Goal: Task Accomplishment & Management: Manage account settings

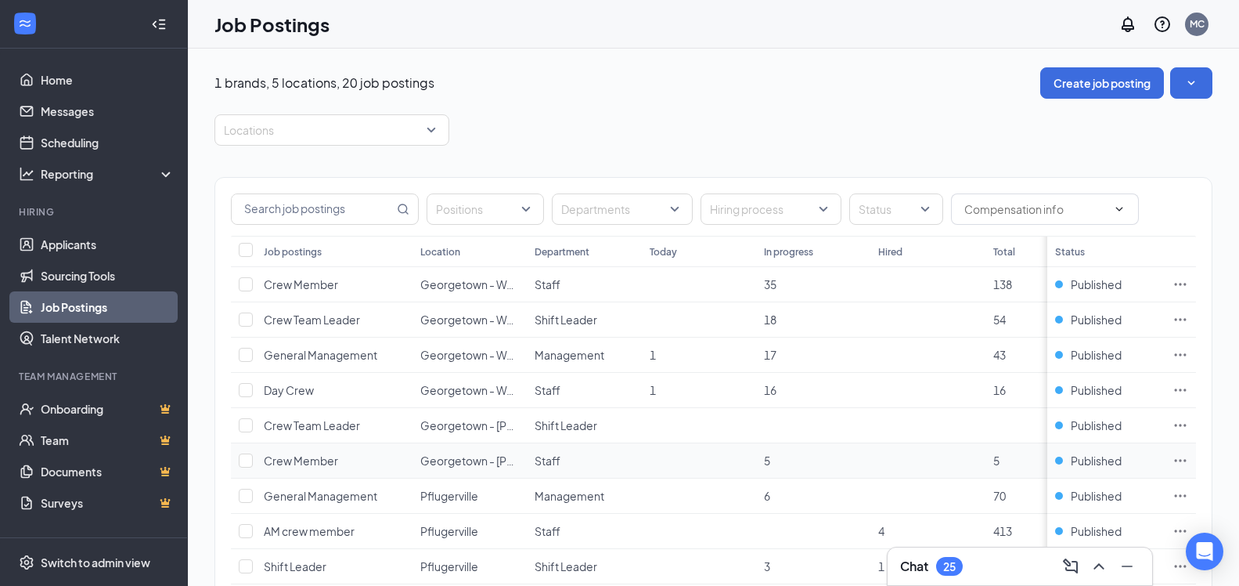
click at [305, 453] on span "Crew Member" at bounding box center [301, 460] width 74 height 14
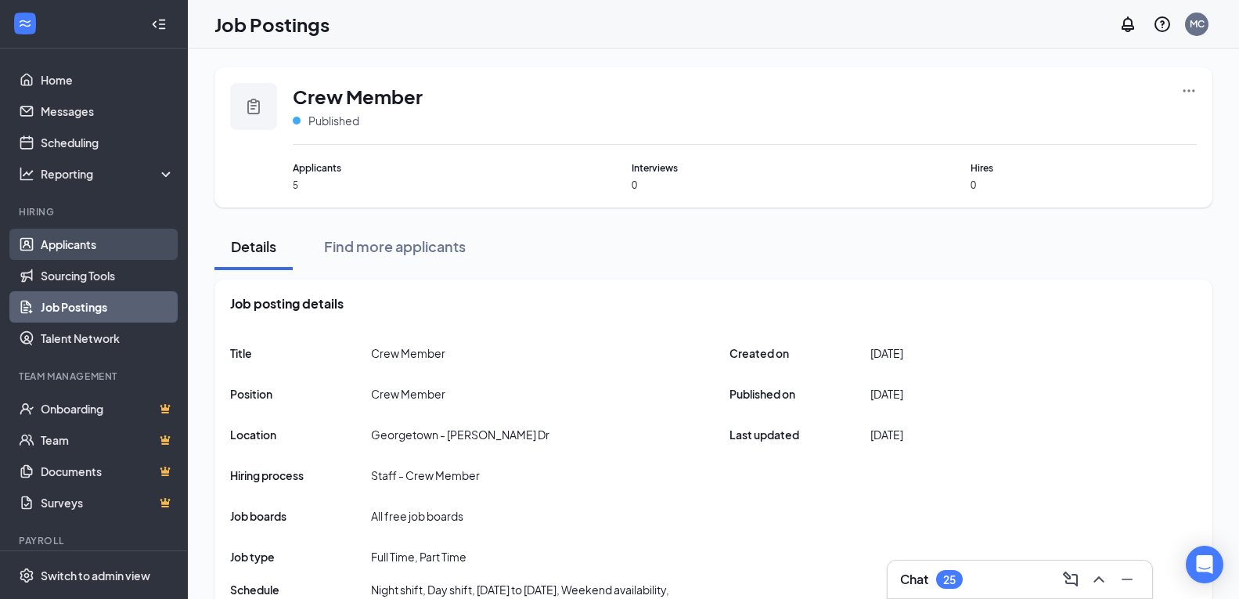
click at [93, 243] on link "Applicants" at bounding box center [108, 244] width 134 height 31
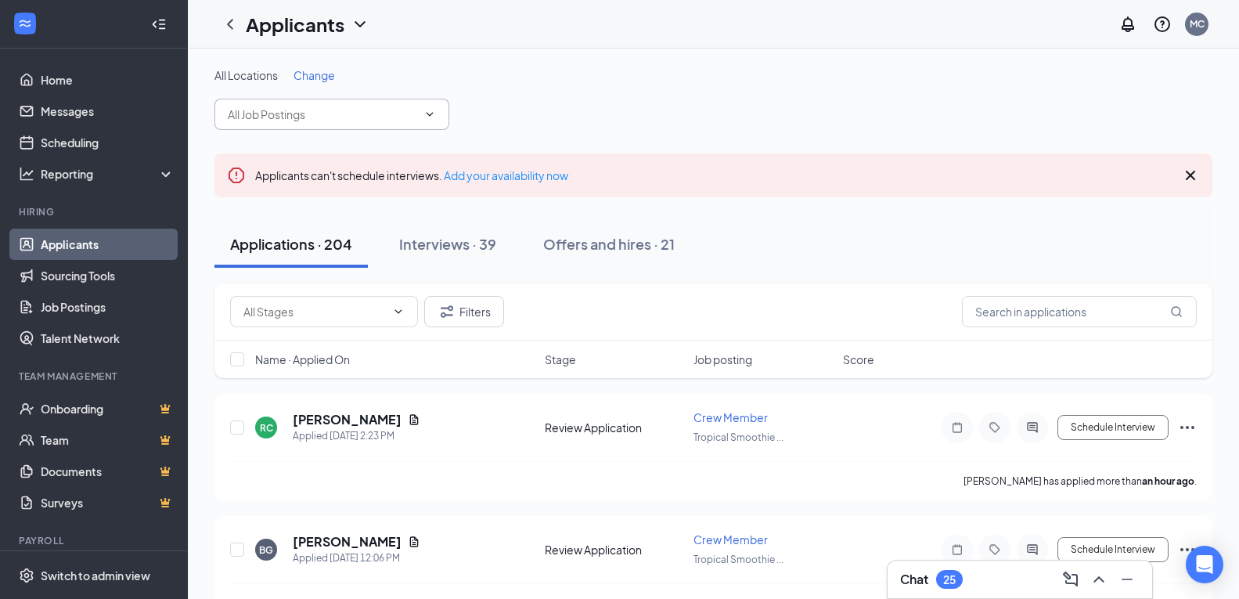
click at [434, 114] on icon "ChevronDown" at bounding box center [429, 114] width 13 height 13
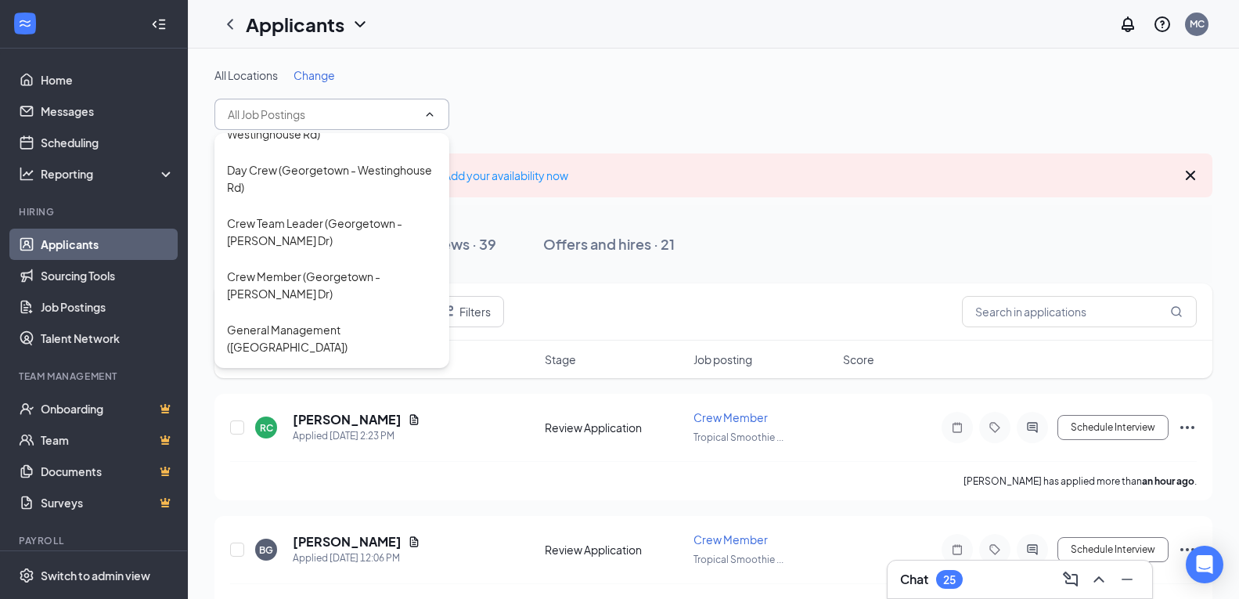
scroll to position [144, 0]
click at [303, 271] on div "Crew Member (Georgetown - [PERSON_NAME] Dr)" at bounding box center [332, 282] width 210 height 34
type input "Crew Member (Georgetown - [PERSON_NAME] Dr)"
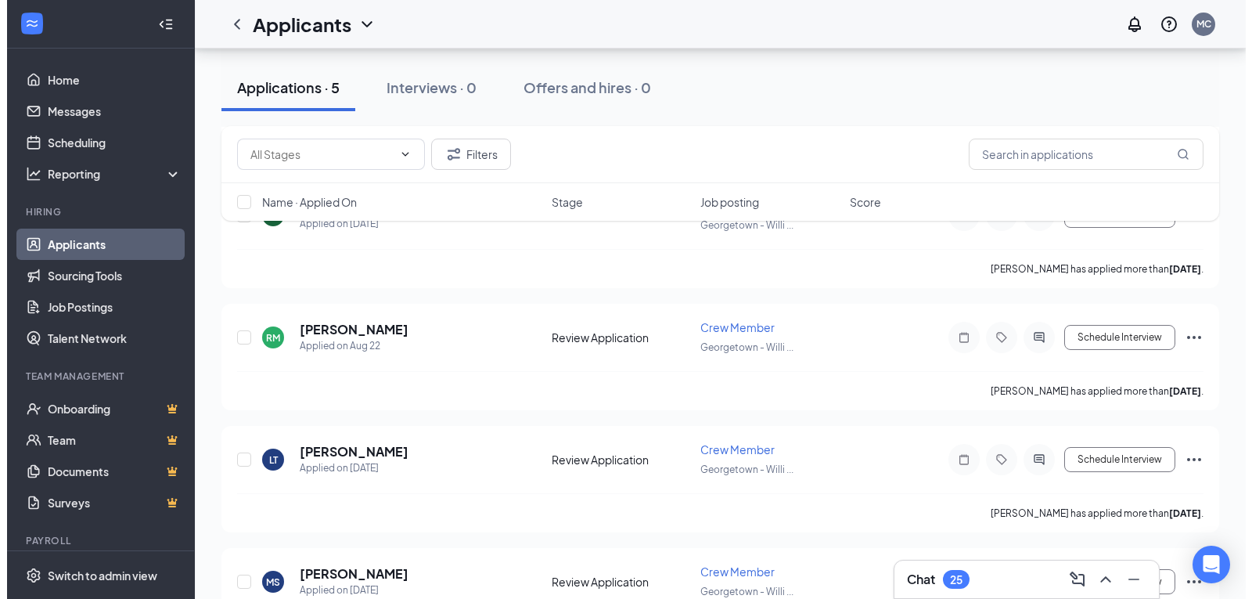
scroll to position [424, 0]
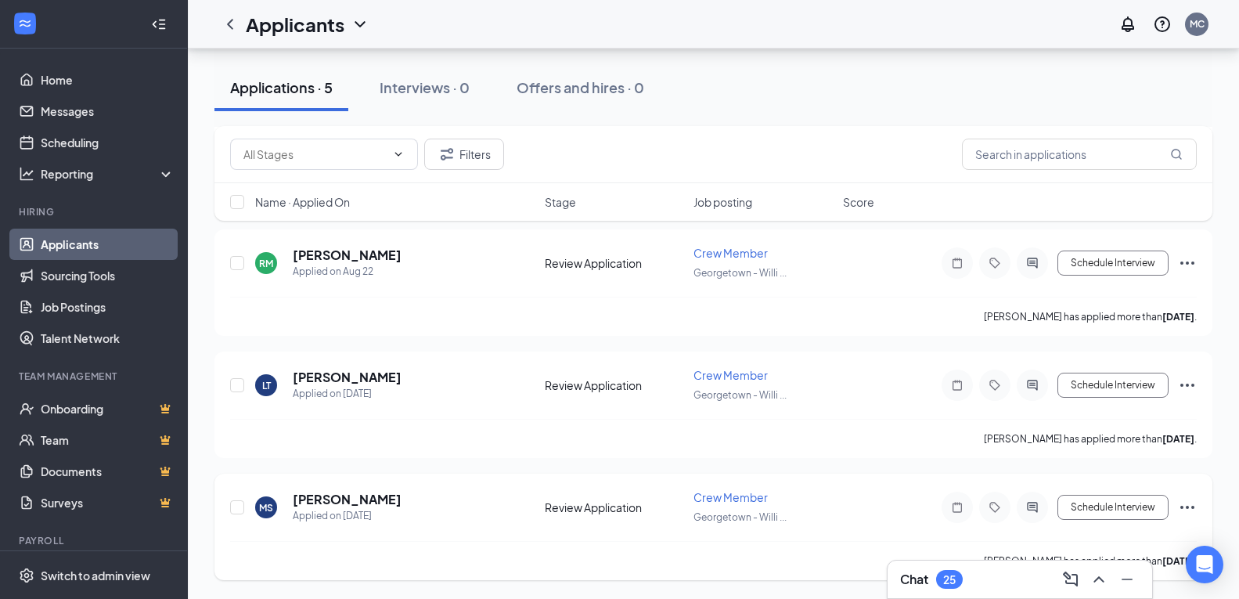
click at [1025, 500] on div at bounding box center [1032, 507] width 31 height 31
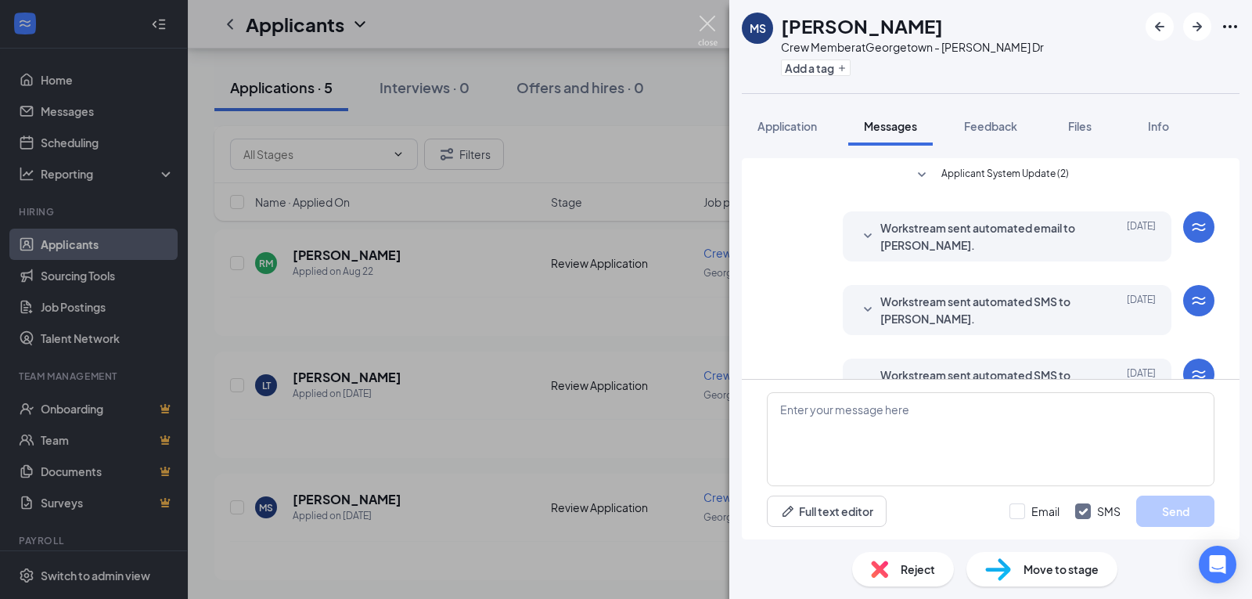
click at [707, 16] on img at bounding box center [708, 31] width 20 height 31
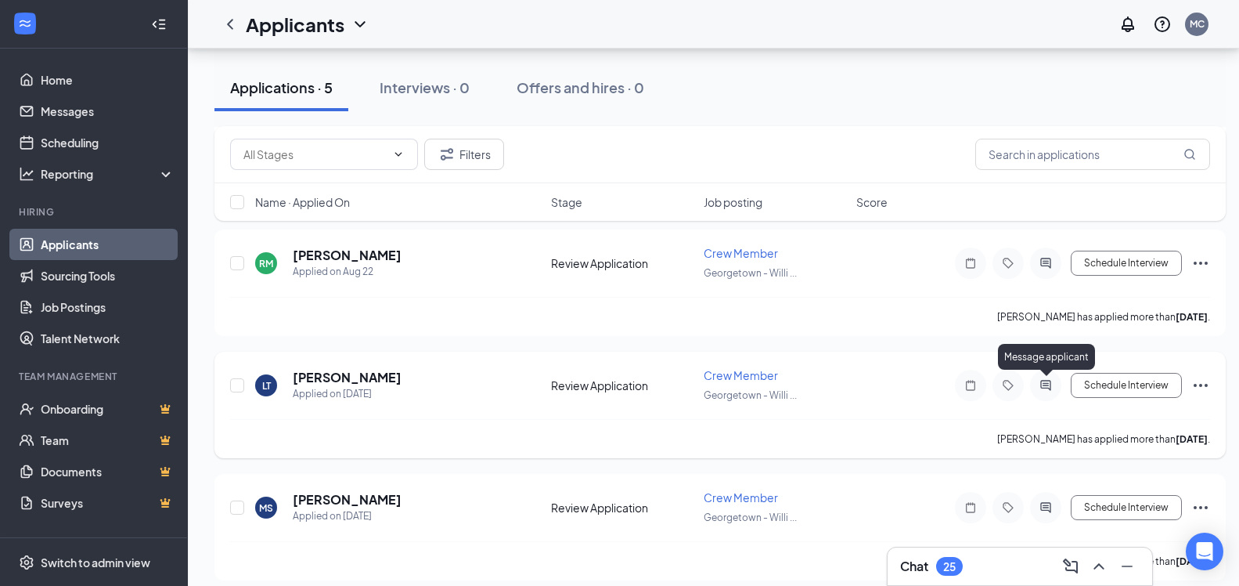
click at [1044, 386] on icon "ActiveChat" at bounding box center [1045, 385] width 19 height 13
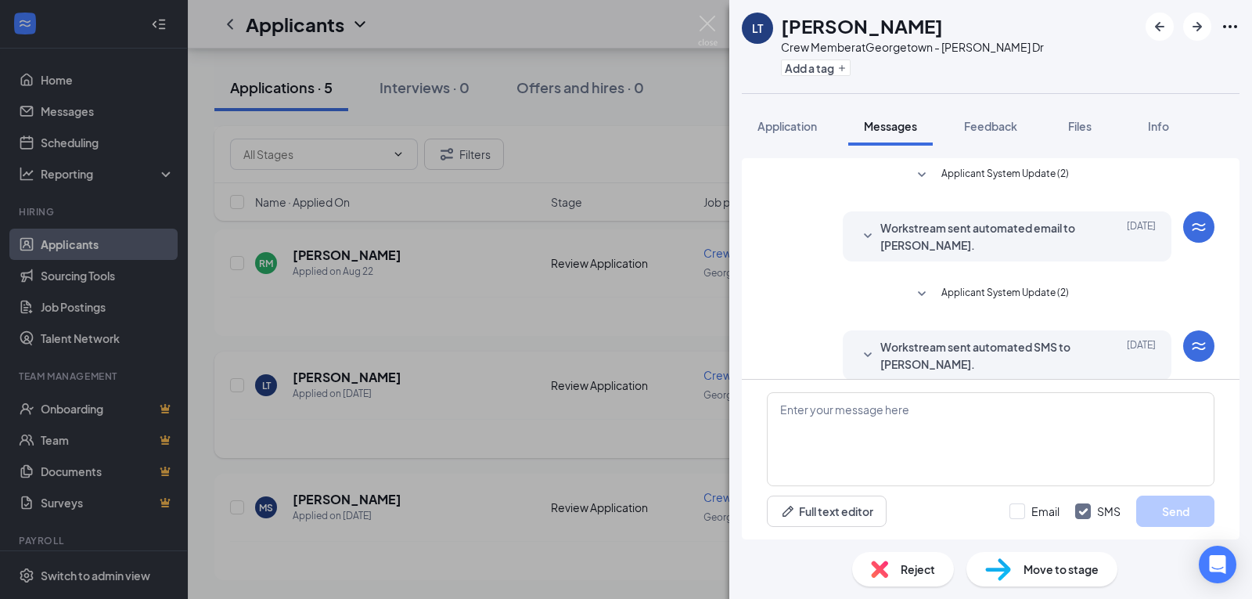
scroll to position [17, 0]
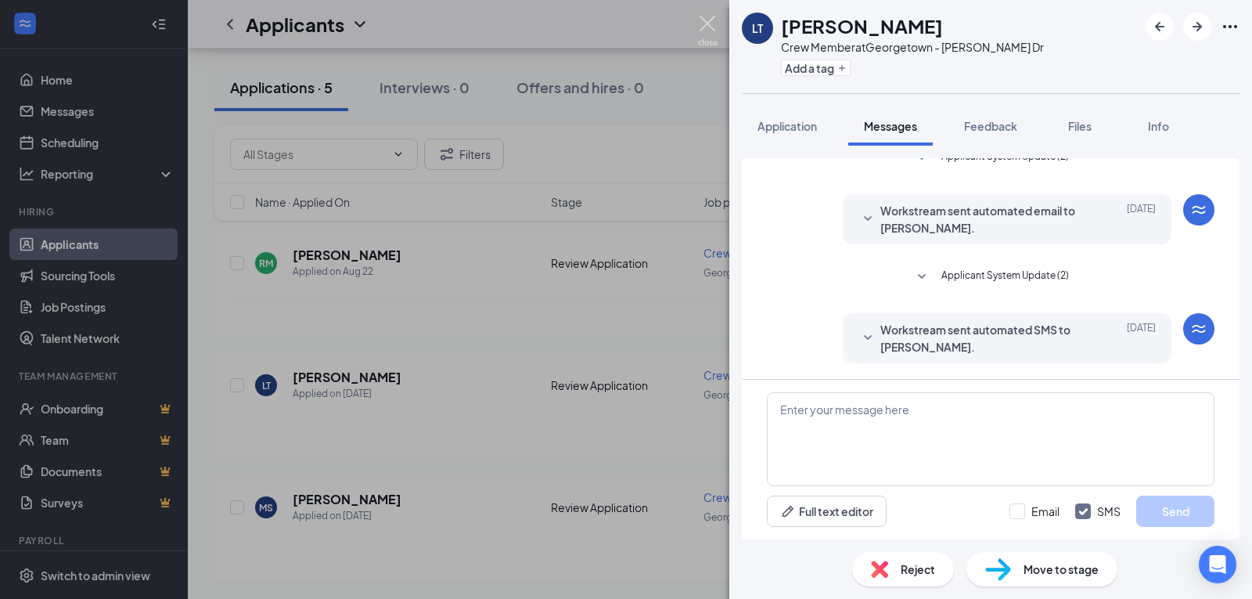
click at [707, 25] on img at bounding box center [708, 31] width 20 height 31
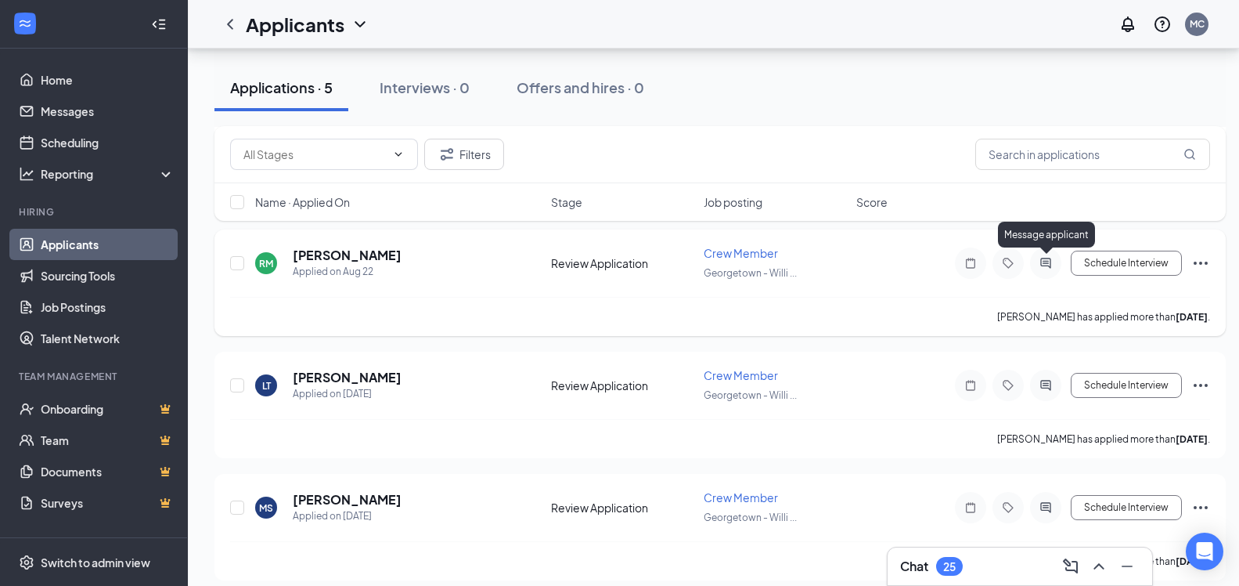
click at [1043, 258] on icon "ActiveChat" at bounding box center [1045, 263] width 10 height 10
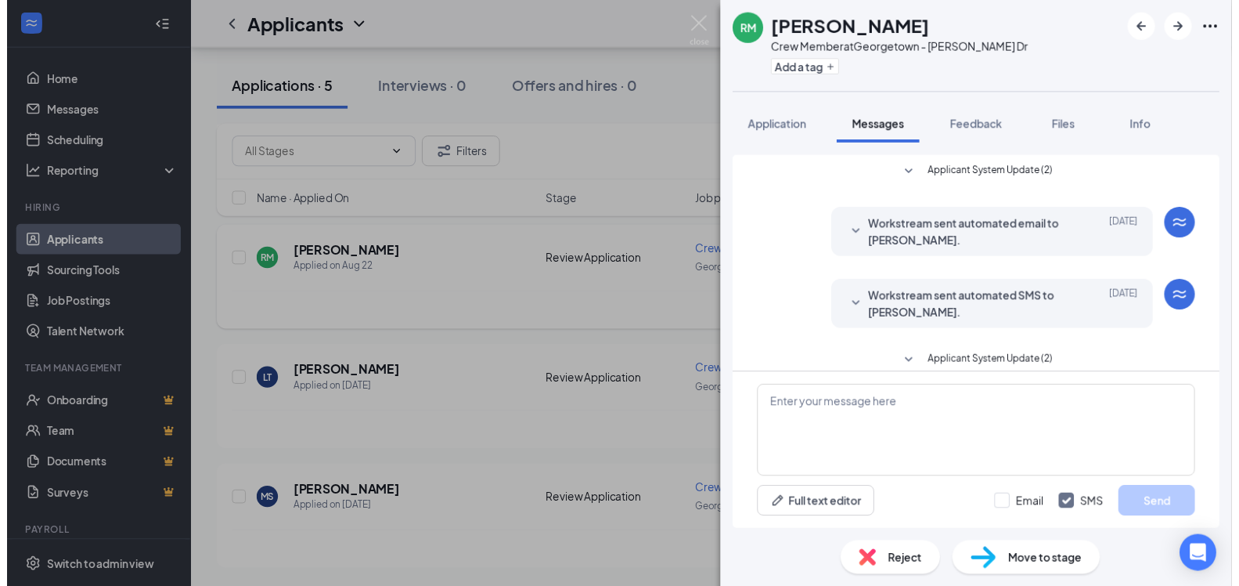
scroll to position [91, 0]
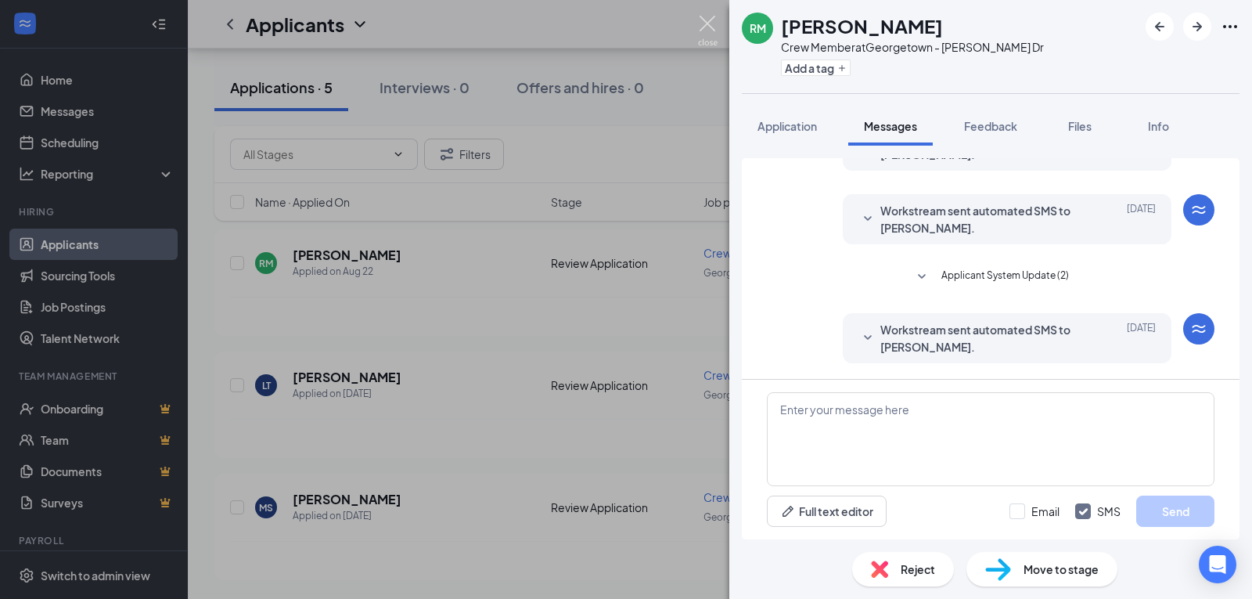
click at [708, 23] on img at bounding box center [708, 31] width 20 height 31
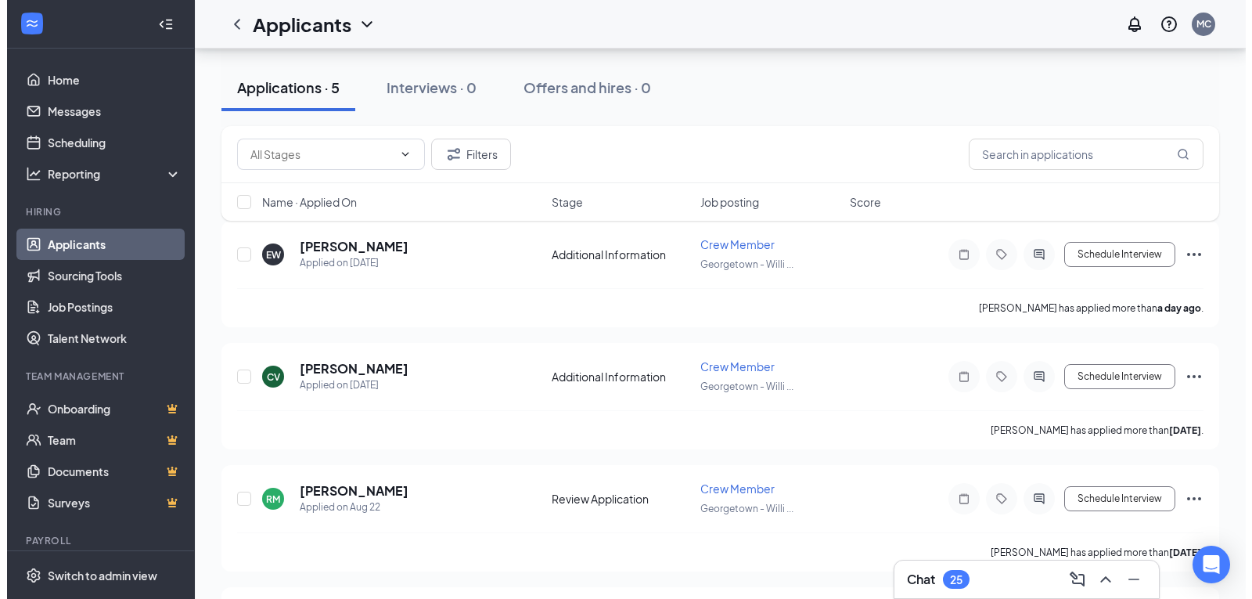
scroll to position [190, 0]
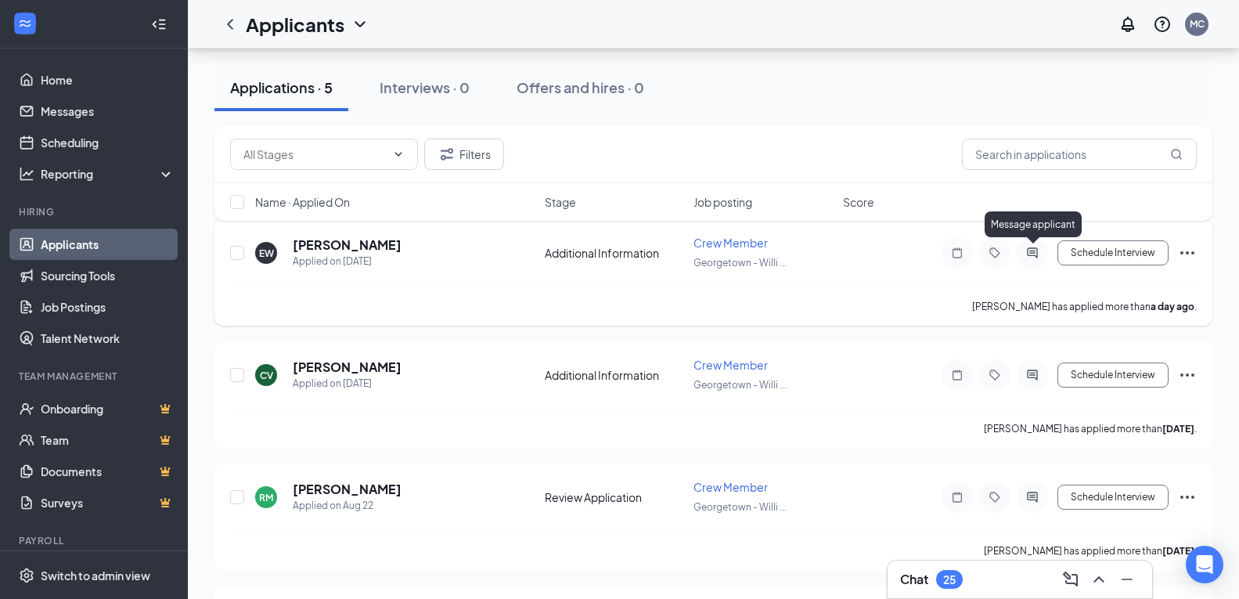
click at [1031, 252] on icon "ActiveChat" at bounding box center [1032, 253] width 19 height 13
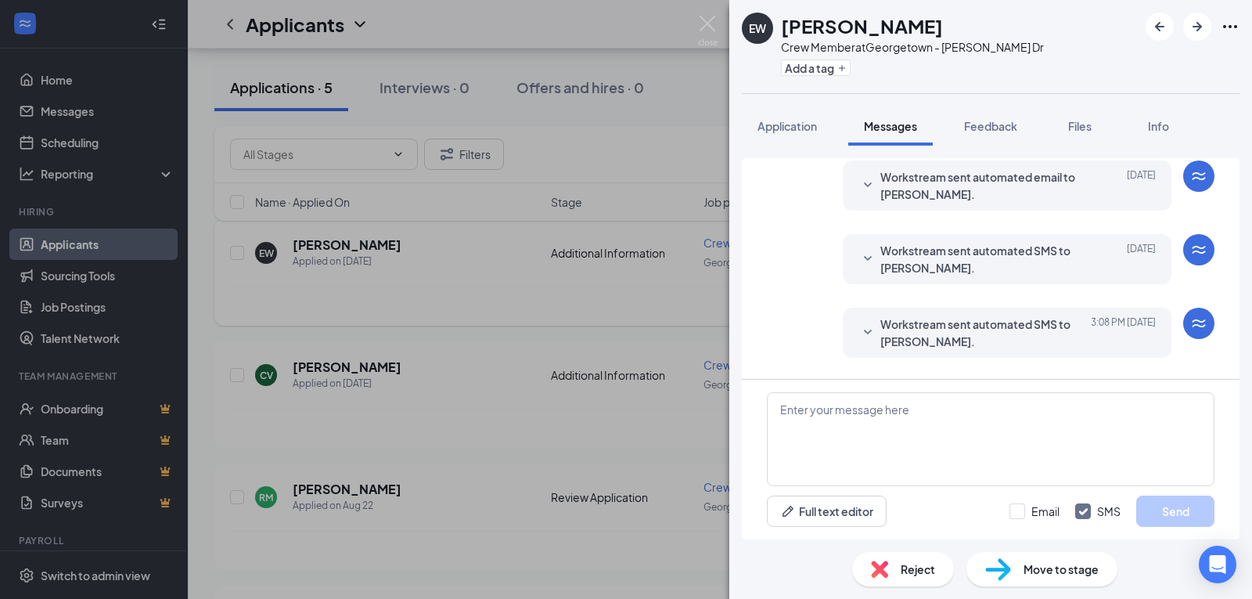
scroll to position [266, 0]
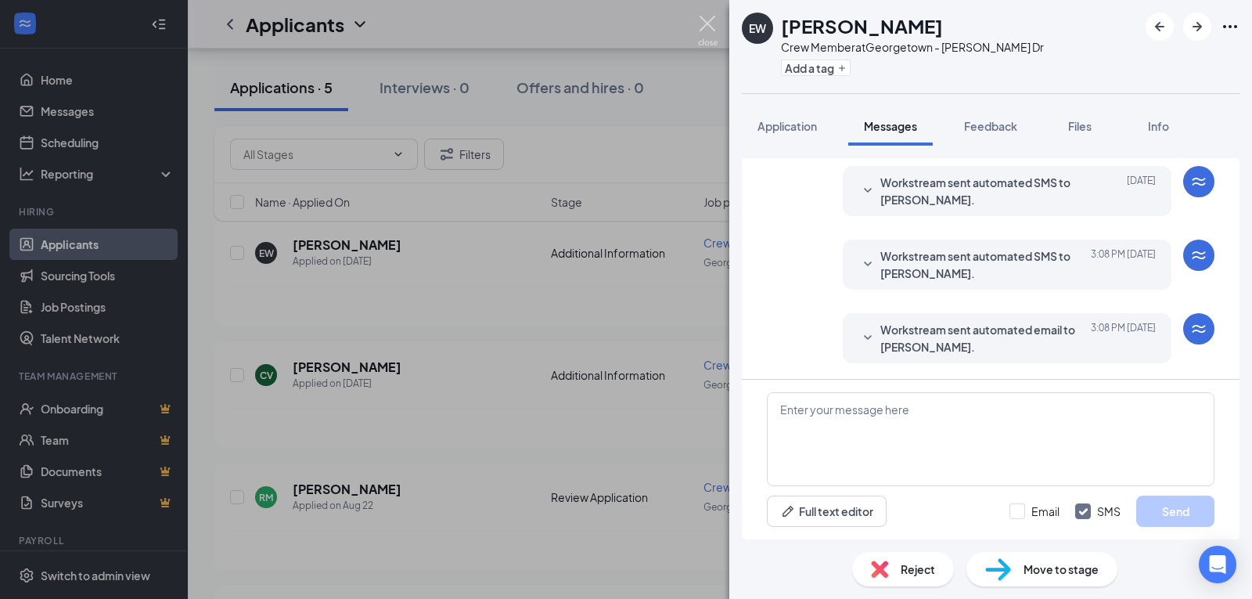
click at [703, 19] on img at bounding box center [708, 31] width 20 height 31
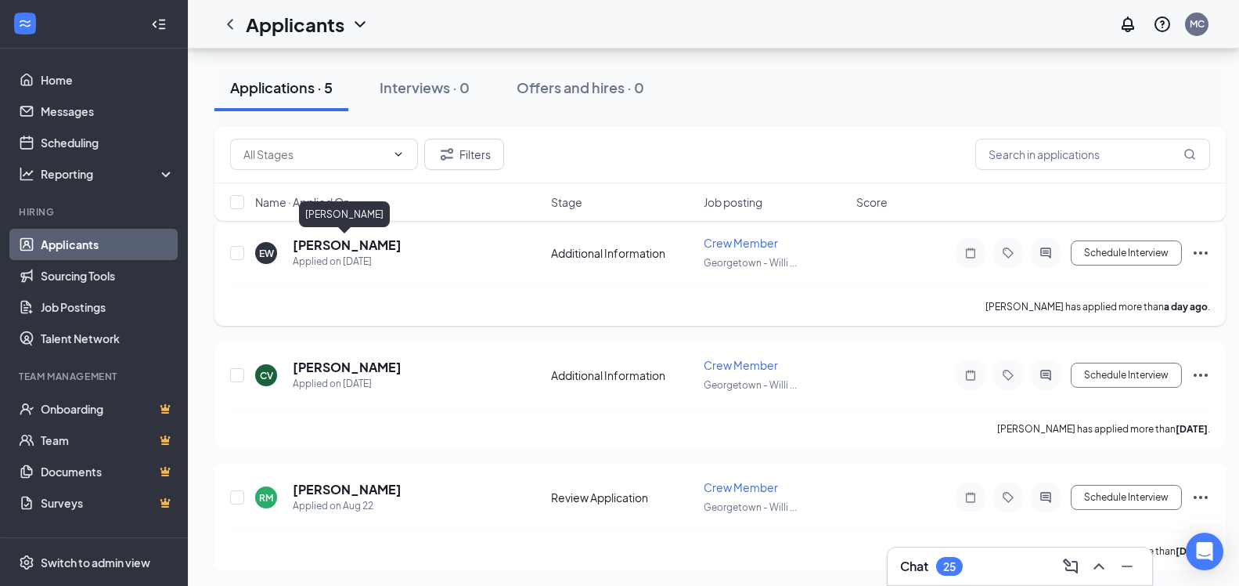
click at [320, 246] on h5 "[PERSON_NAME]" at bounding box center [347, 244] width 109 height 17
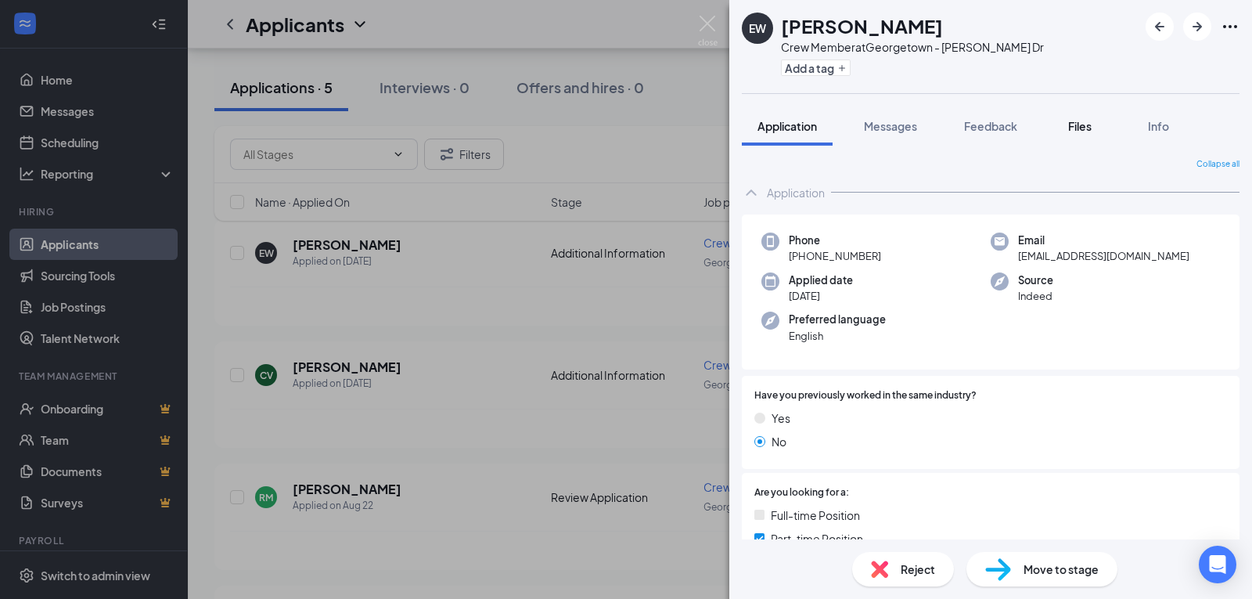
click at [1081, 125] on span "Files" at bounding box center [1079, 126] width 23 height 14
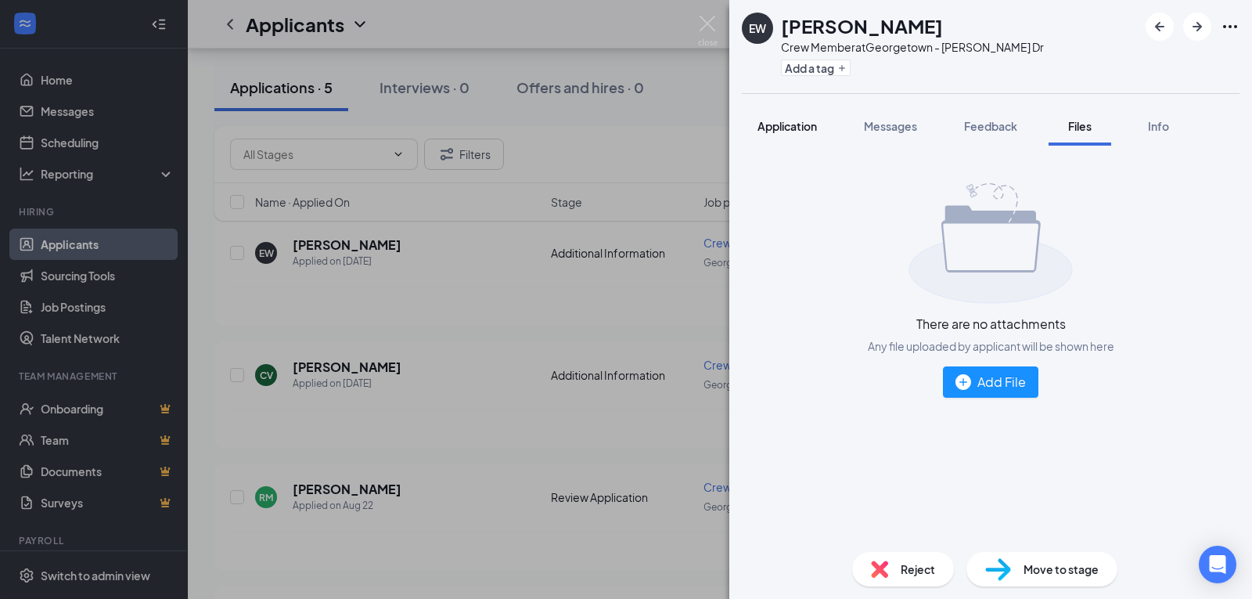
click at [781, 132] on span "Application" at bounding box center [787, 126] width 59 height 14
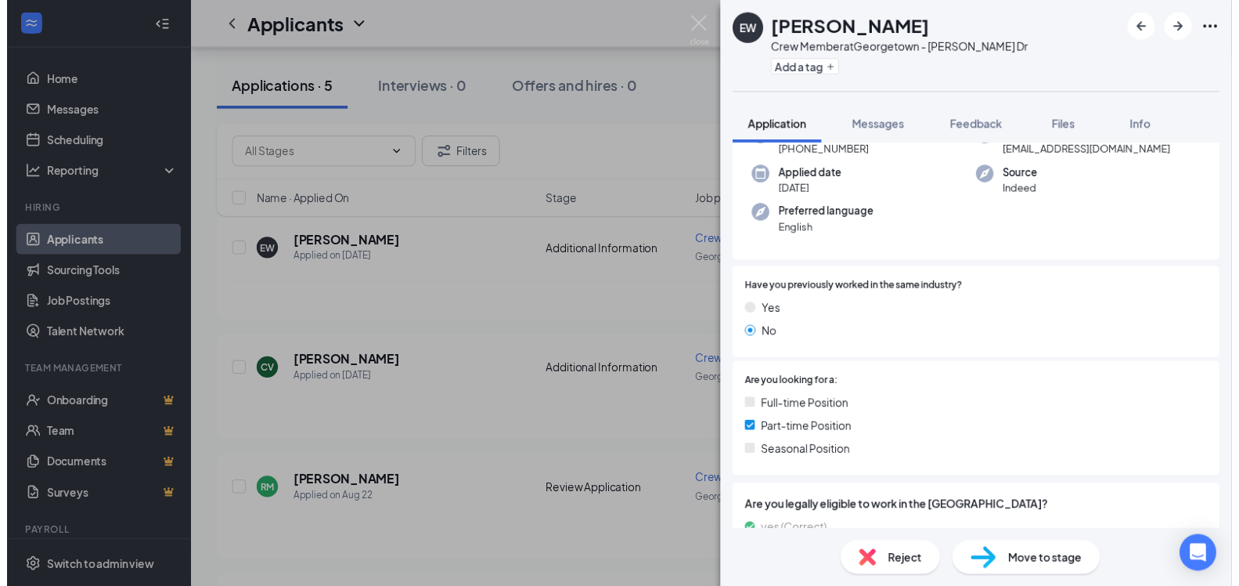
scroll to position [110, 0]
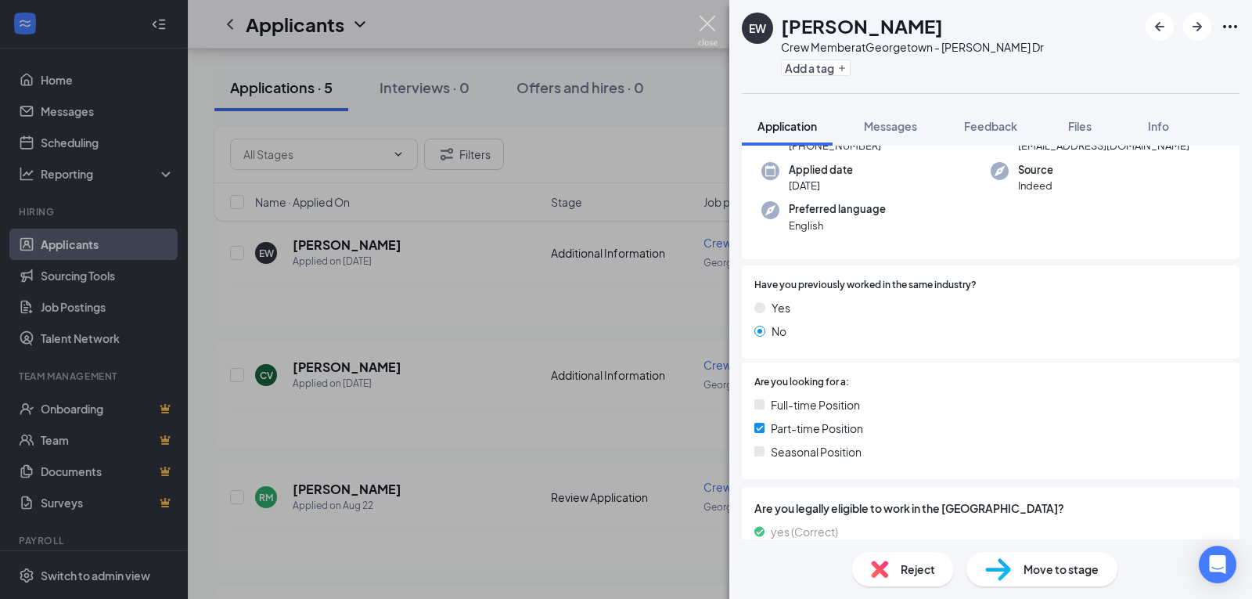
click at [707, 27] on img at bounding box center [708, 31] width 20 height 31
